Goal: Book appointment/travel/reservation

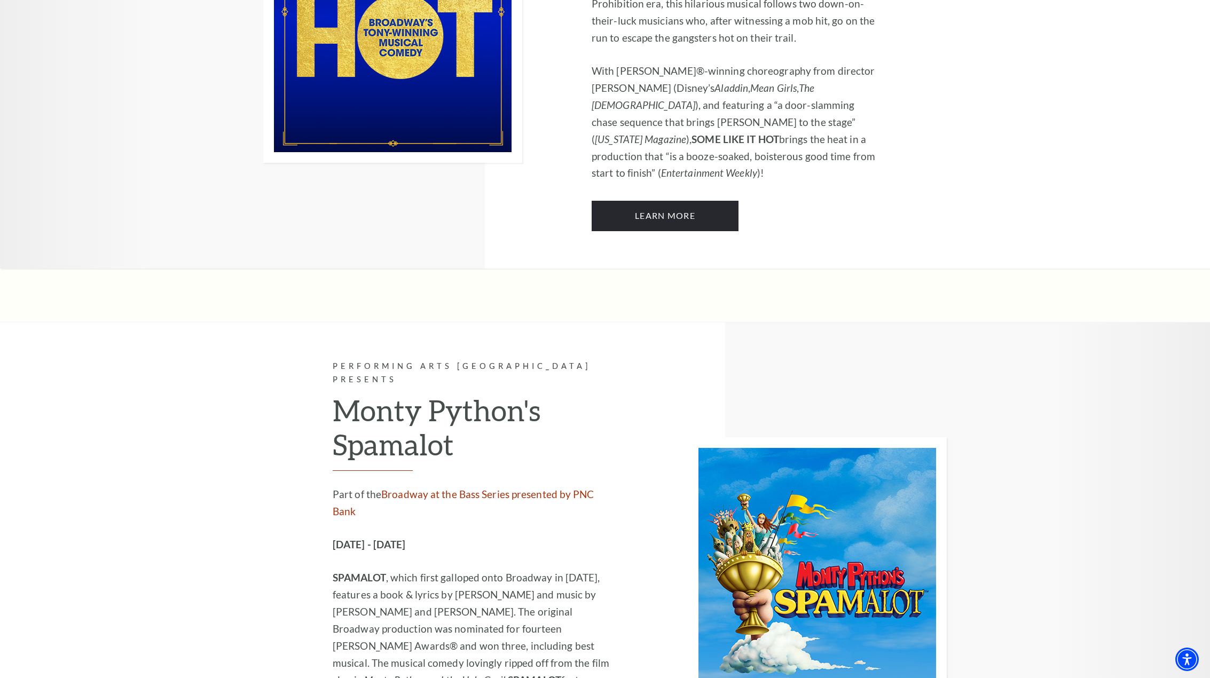
scroll to position [5457, 0]
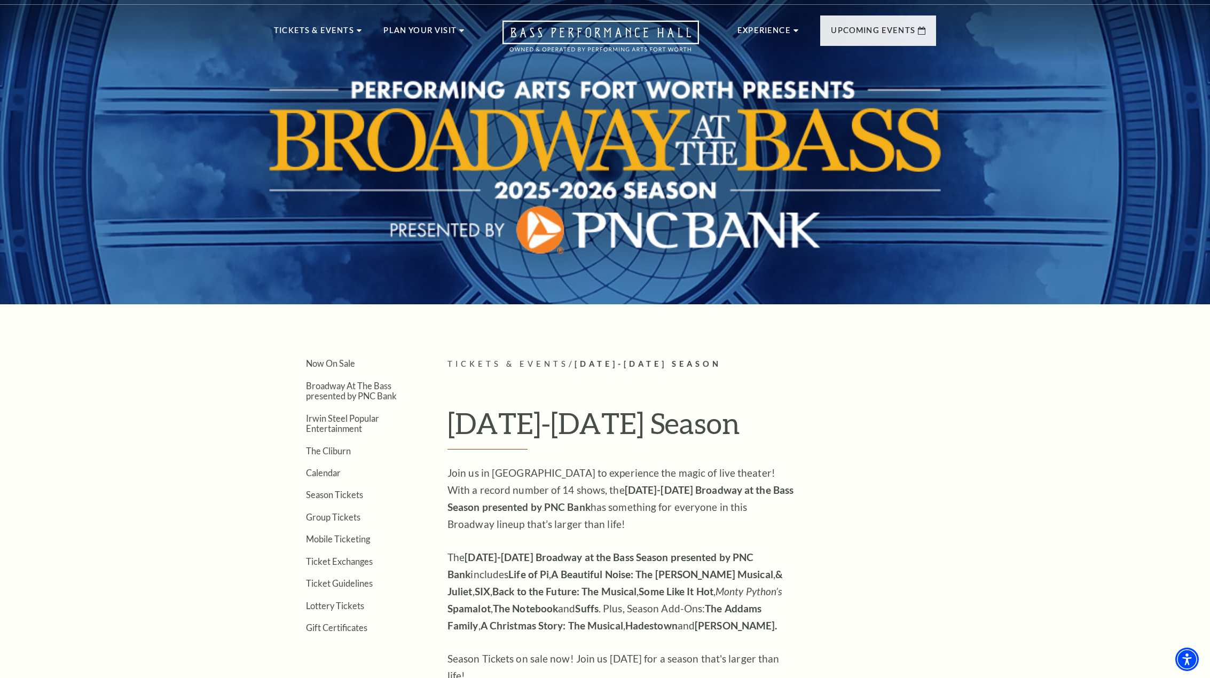
scroll to position [0, 0]
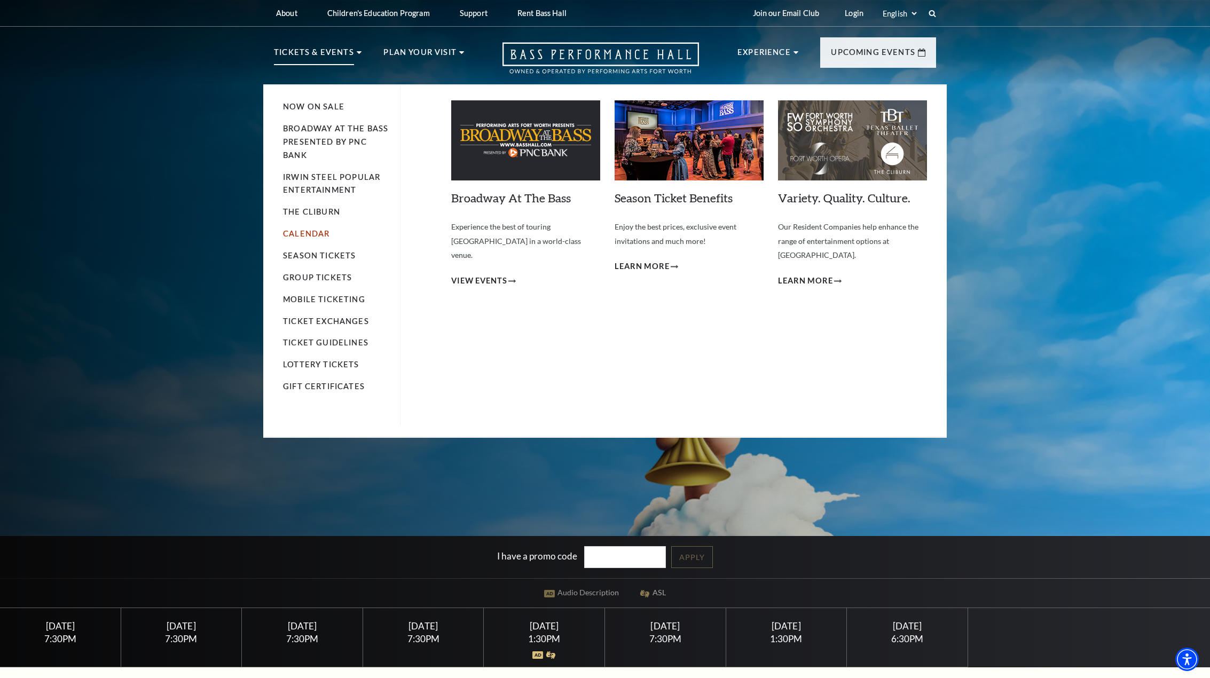
click at [302, 230] on link "Calendar" at bounding box center [306, 233] width 46 height 9
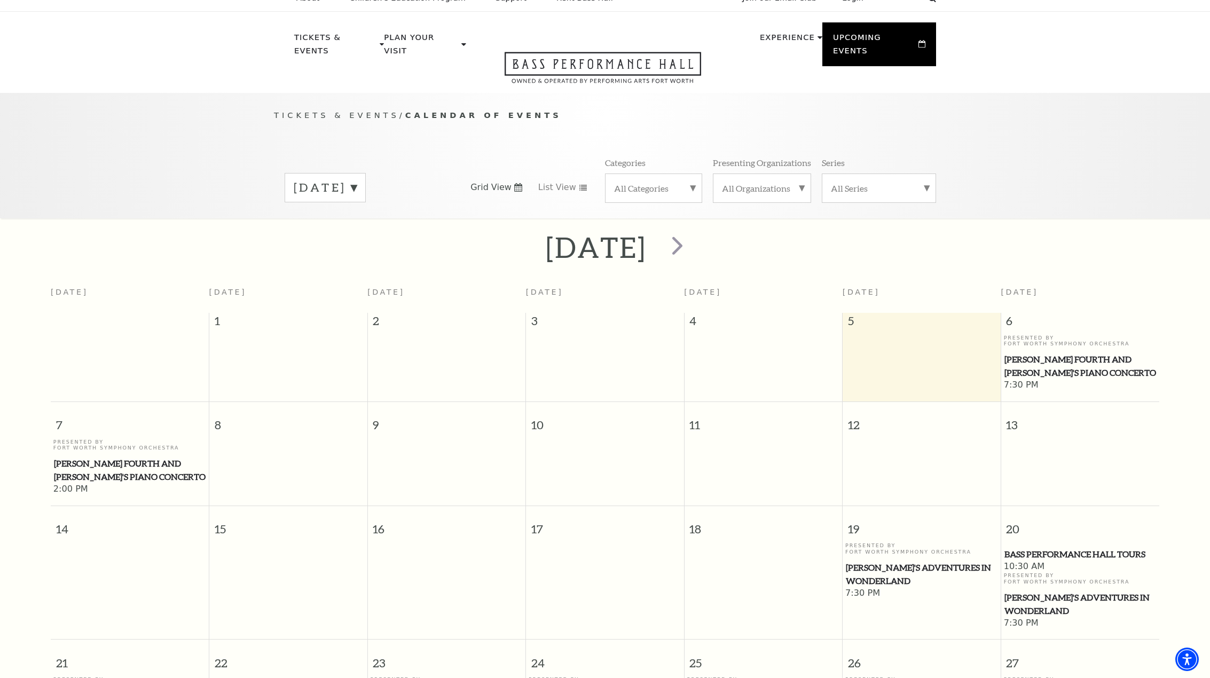
scroll to position [14, 0]
click at [357, 180] on label "[DATE]" at bounding box center [325, 188] width 63 height 17
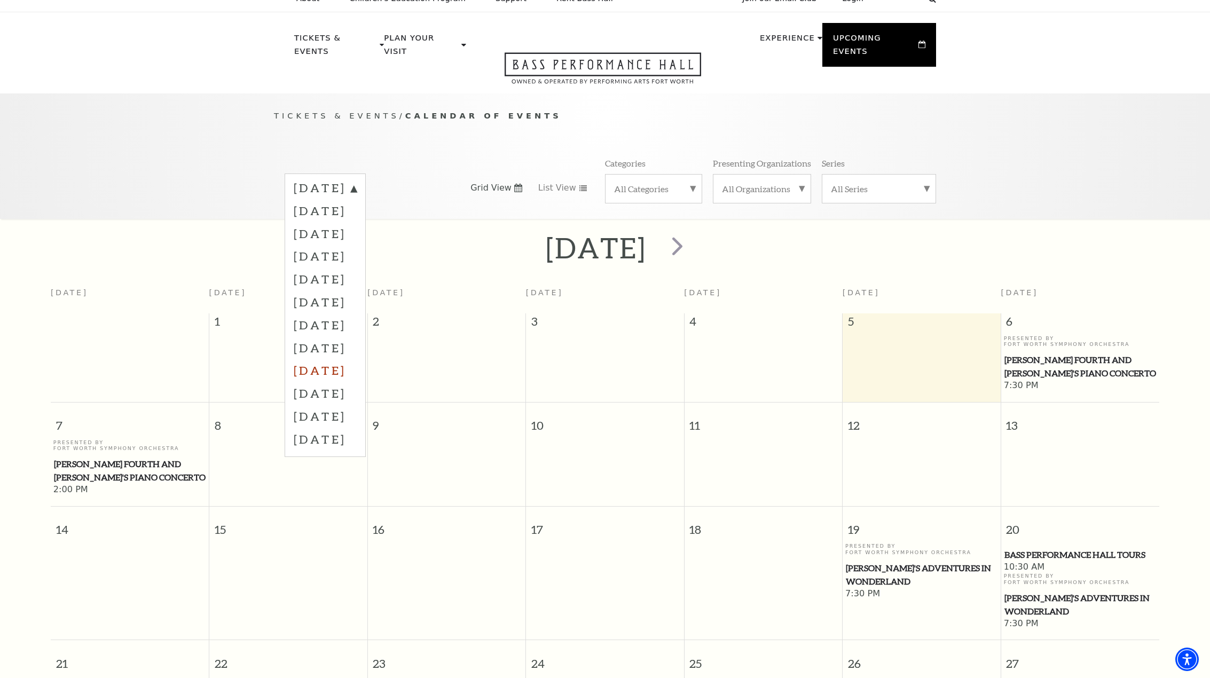
click at [344, 359] on label "[DATE]" at bounding box center [325, 370] width 63 height 23
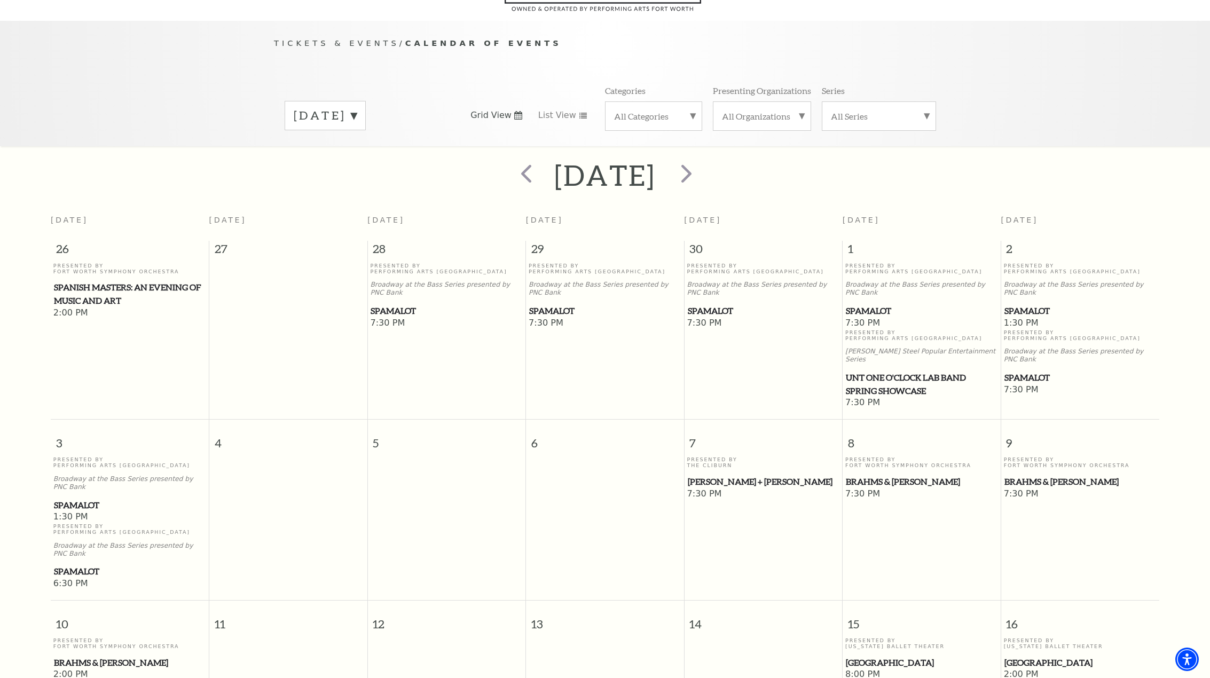
scroll to position [95, 0]
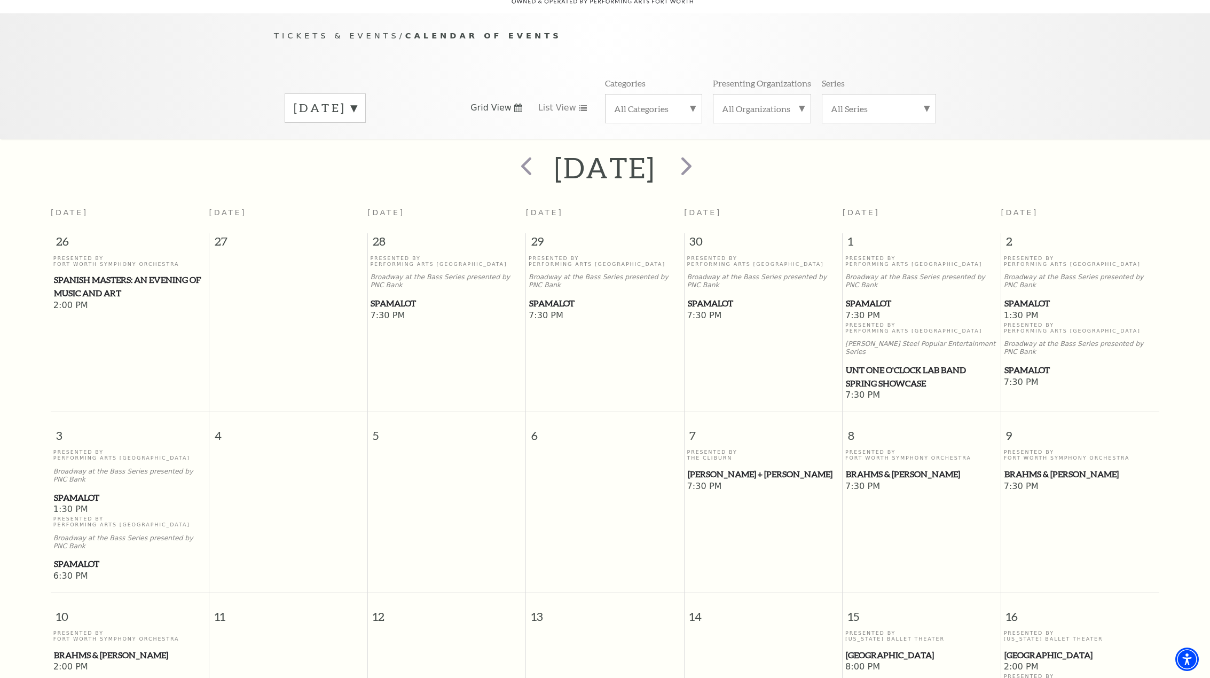
click at [1022, 297] on span "Spamalot" at bounding box center [1081, 303] width 152 height 13
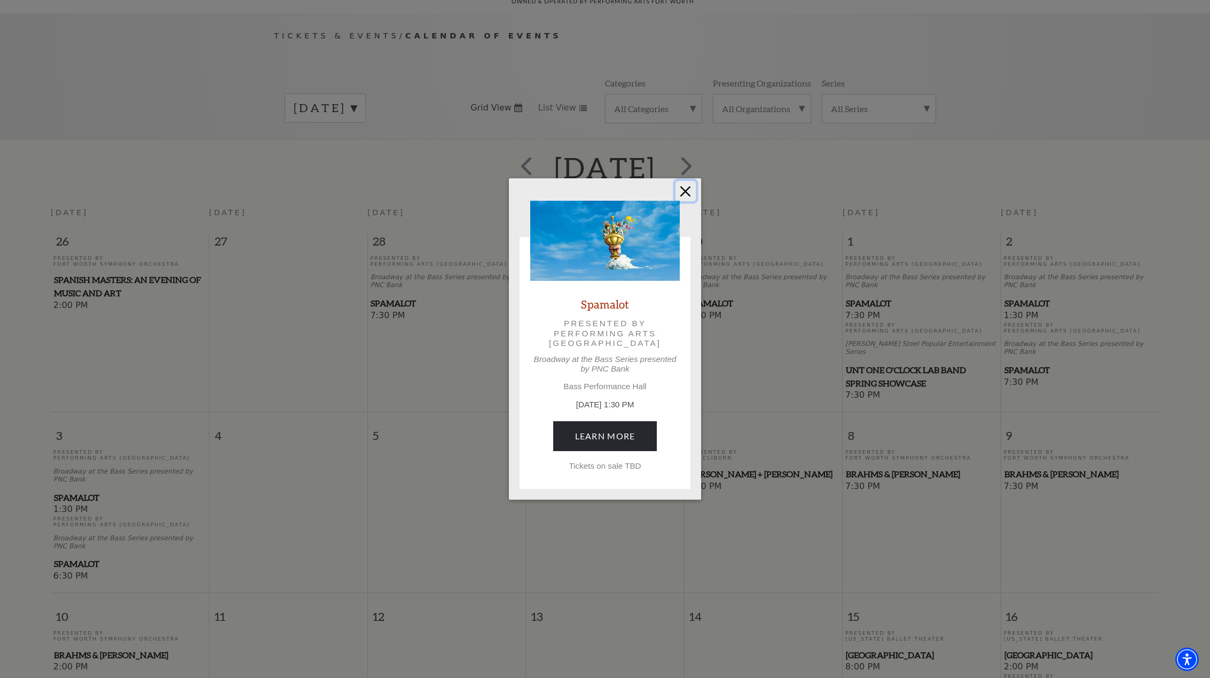
click at [687, 191] on button "Close" at bounding box center [686, 191] width 20 height 20
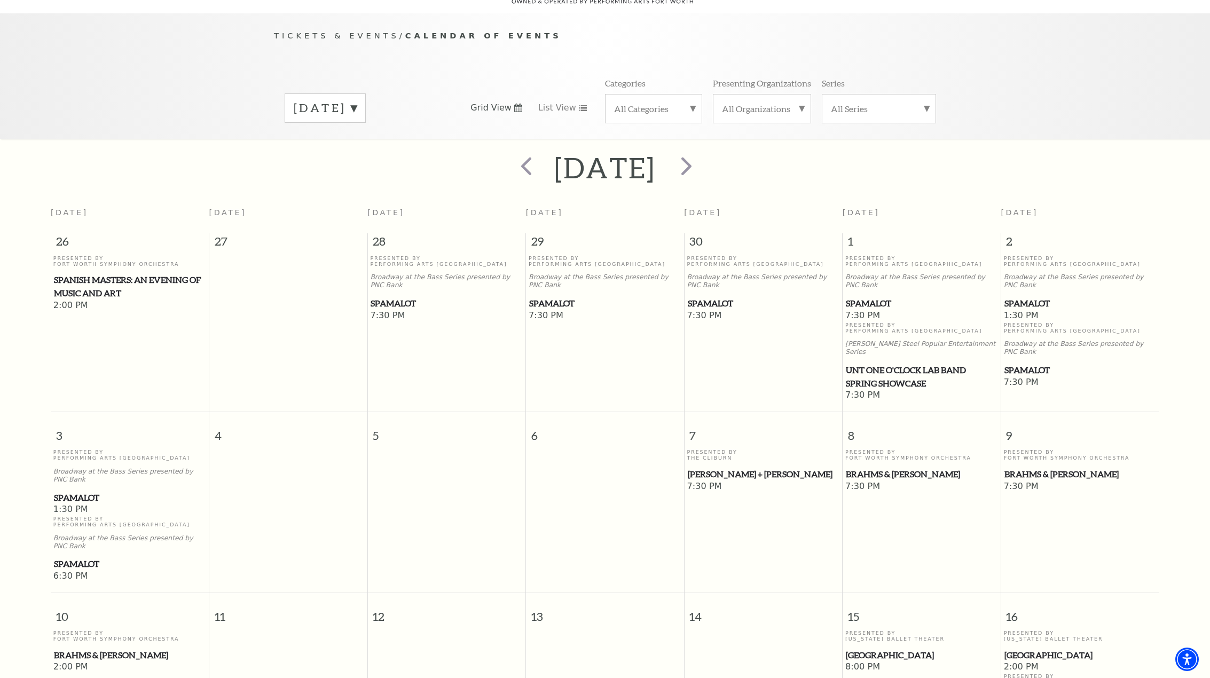
click at [69, 491] on span "Spamalot" at bounding box center [130, 497] width 152 height 13
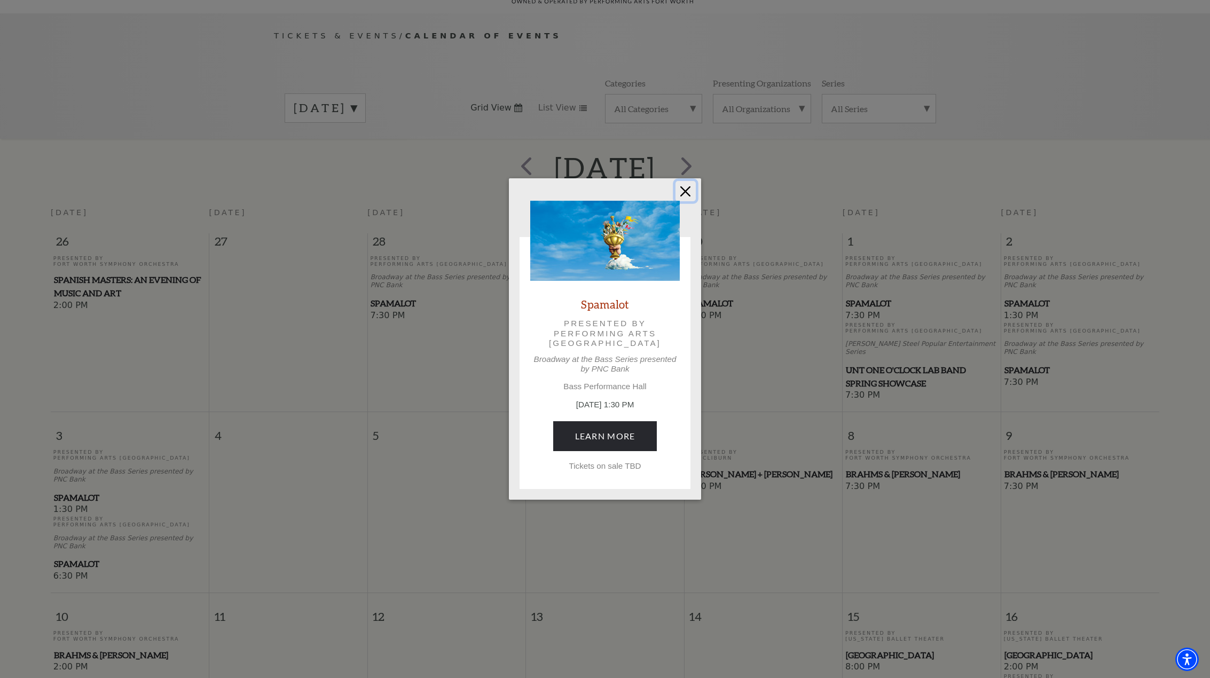
click at [684, 195] on button "Close" at bounding box center [686, 191] width 20 height 20
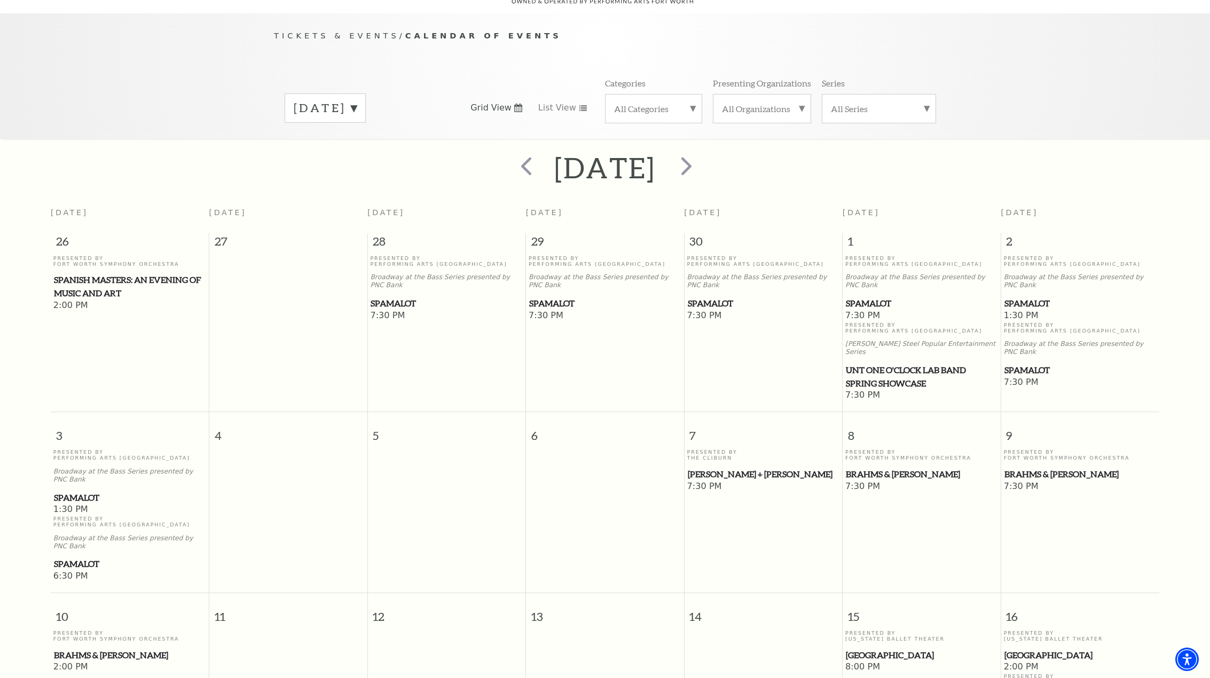
click at [318, 29] on p "Tickets & Events / Calendar of Events" at bounding box center [605, 35] width 662 height 13
drag, startPoint x: 312, startPoint y: 22, endPoint x: 228, endPoint y: 0, distance: 87.3
click at [303, 31] on span "Tickets & Events" at bounding box center [337, 35] width 126 height 9
